Goal: Transaction & Acquisition: Purchase product/service

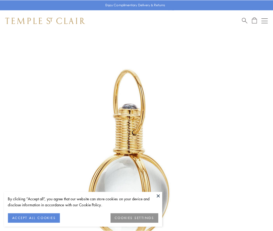
scroll to position [136, 0]
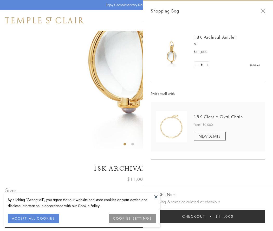
click at [208, 216] on button "Checkout $11,000" at bounding box center [208, 216] width 114 height 14
